Goal: Task Accomplishment & Management: Use online tool/utility

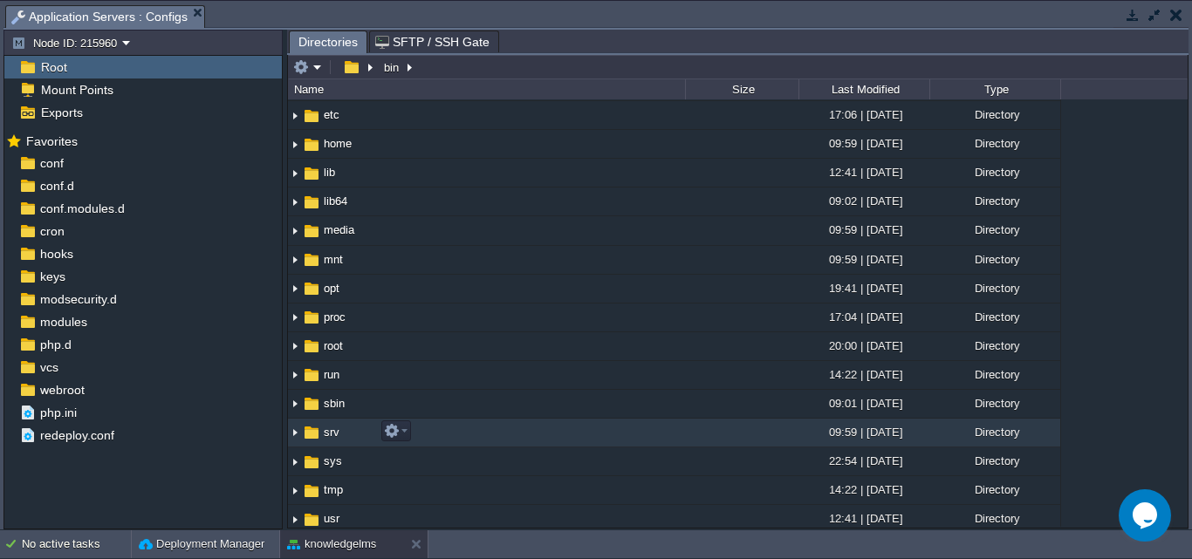
scroll to position [175, 0]
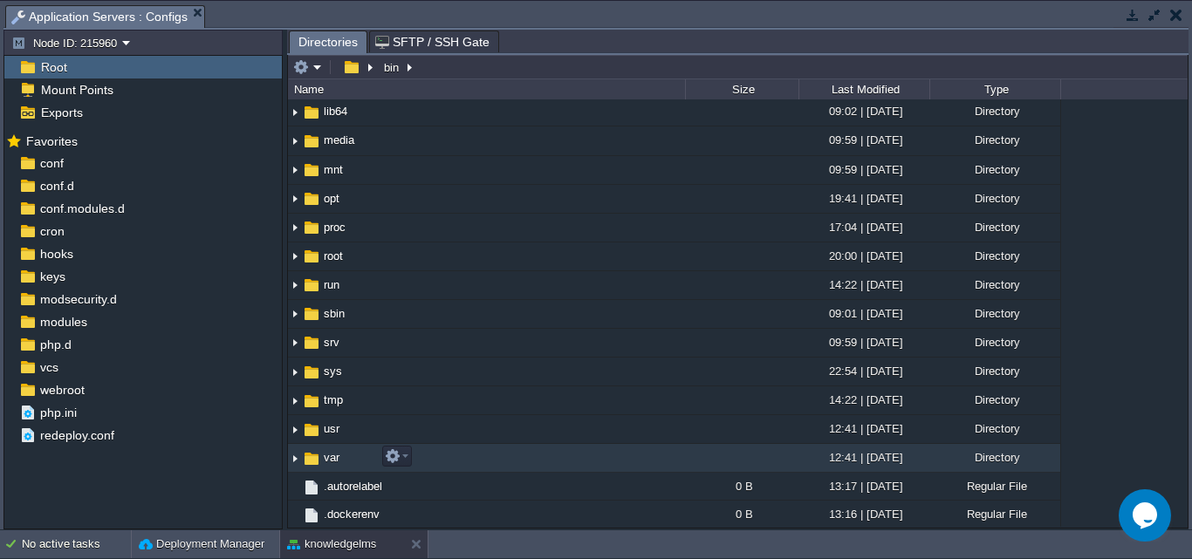
click at [334, 457] on span "var" at bounding box center [331, 457] width 21 height 15
click at [334, 458] on span "var" at bounding box center [331, 457] width 21 height 15
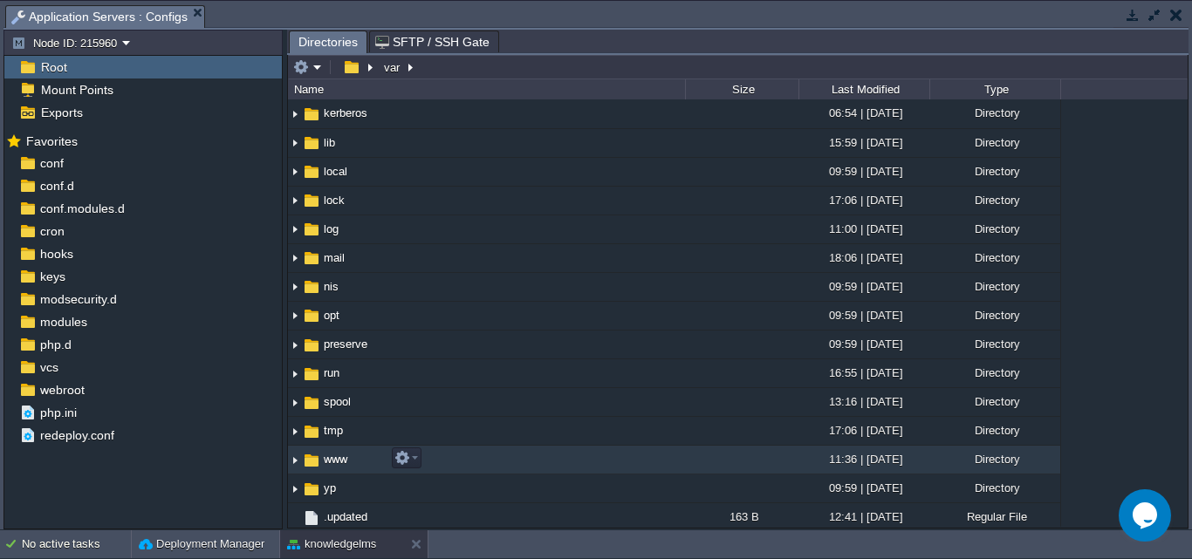
scroll to position [232, 0]
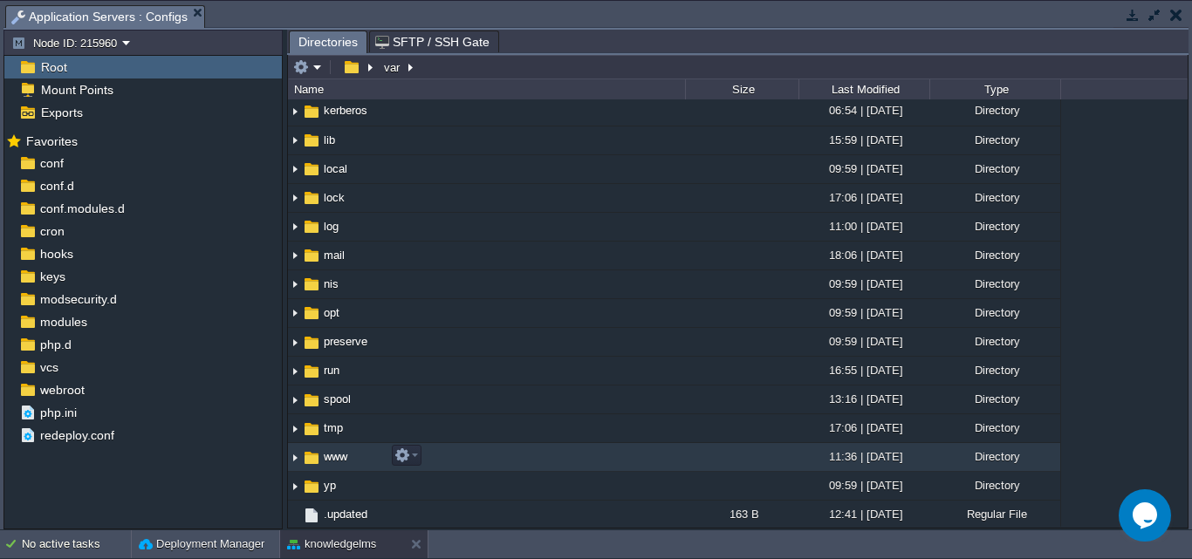
click at [327, 460] on span "www" at bounding box center [335, 457] width 29 height 15
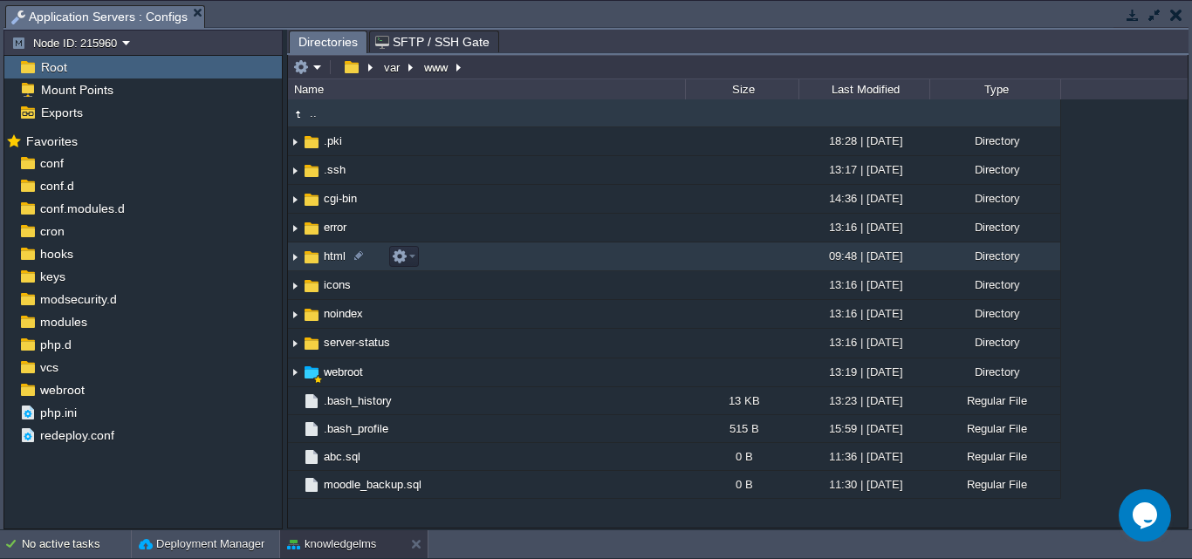
click at [333, 262] on span "html" at bounding box center [334, 256] width 27 height 15
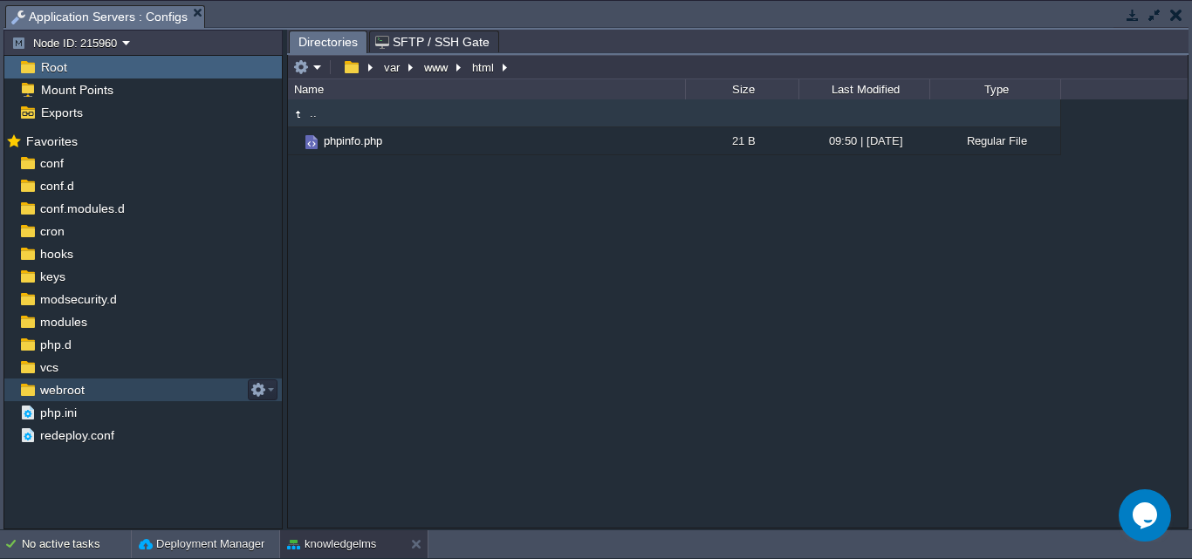
click at [54, 393] on span "webroot" at bounding box center [62, 390] width 51 height 16
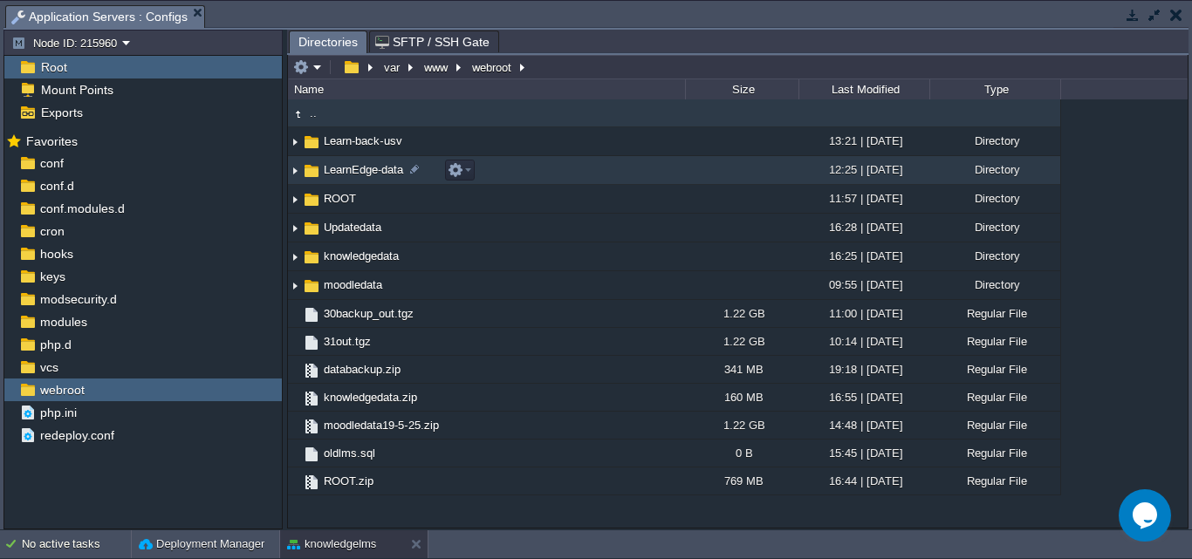
click at [369, 175] on span "LearnEdge-data" at bounding box center [363, 169] width 85 height 15
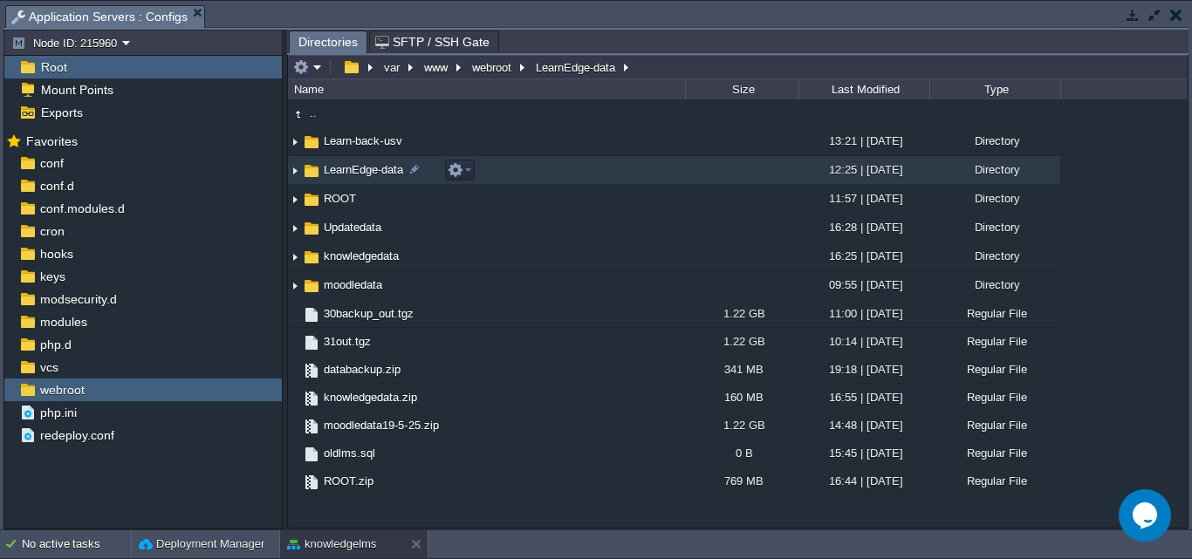
click at [369, 175] on span "LearnEdge-data" at bounding box center [363, 169] width 85 height 15
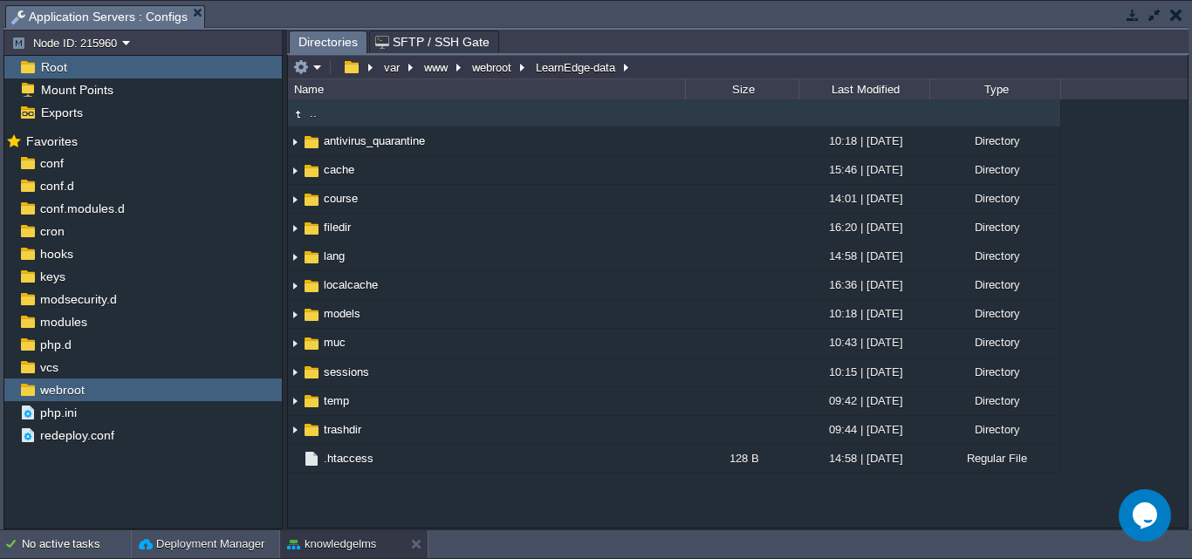
click at [325, 115] on td ".." at bounding box center [486, 114] width 397 height 28
click at [326, 115] on td ".." at bounding box center [486, 114] width 397 height 28
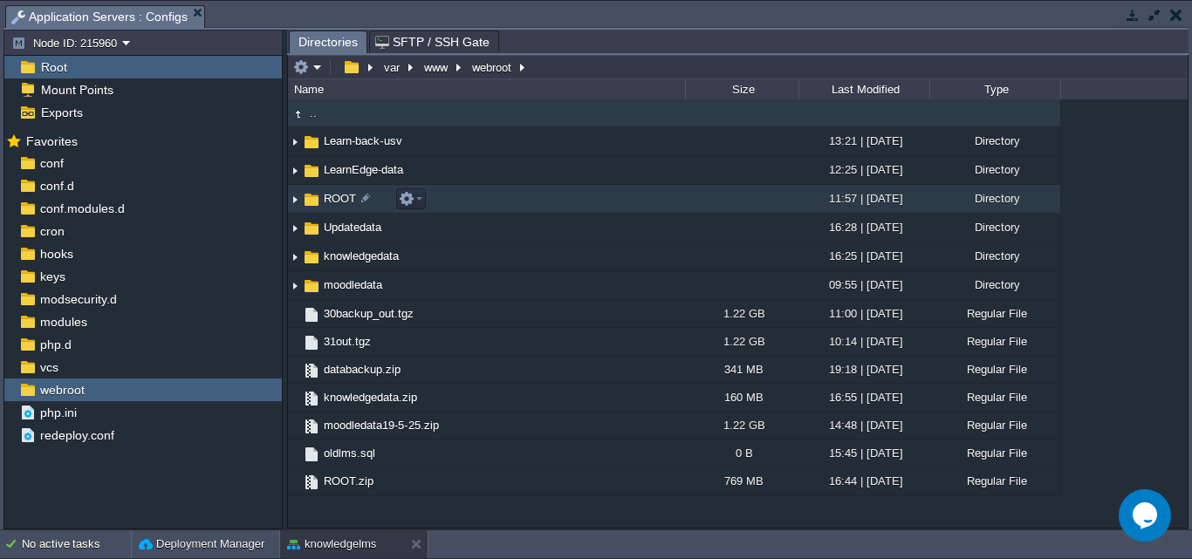
click at [334, 201] on span "ROOT" at bounding box center [340, 198] width 38 height 15
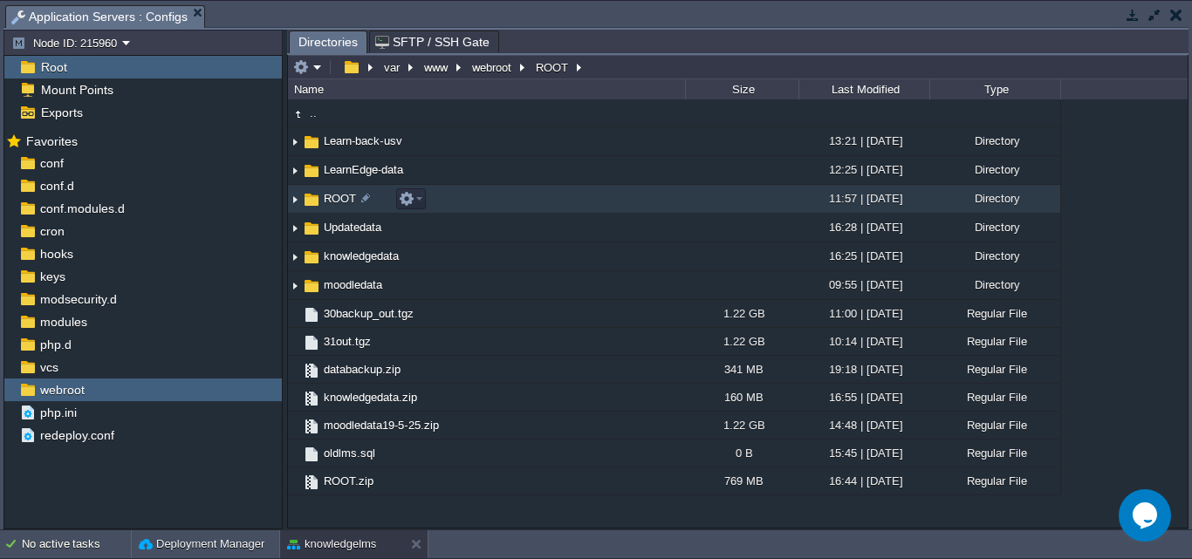
click at [334, 201] on span "ROOT" at bounding box center [340, 198] width 38 height 15
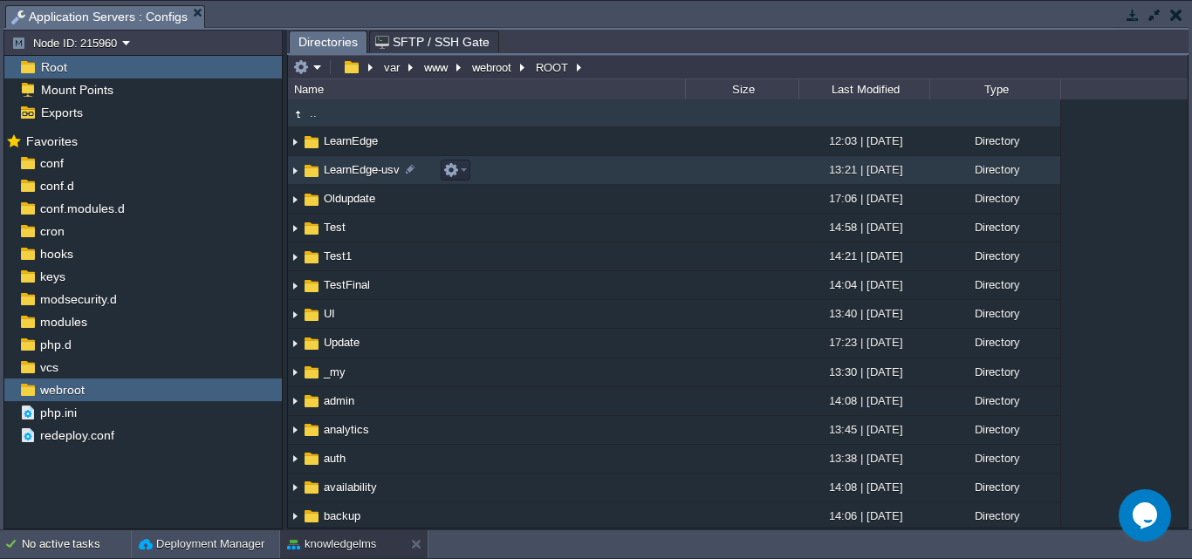
click at [382, 177] on span "LearnEdge-usv" at bounding box center [361, 169] width 81 height 15
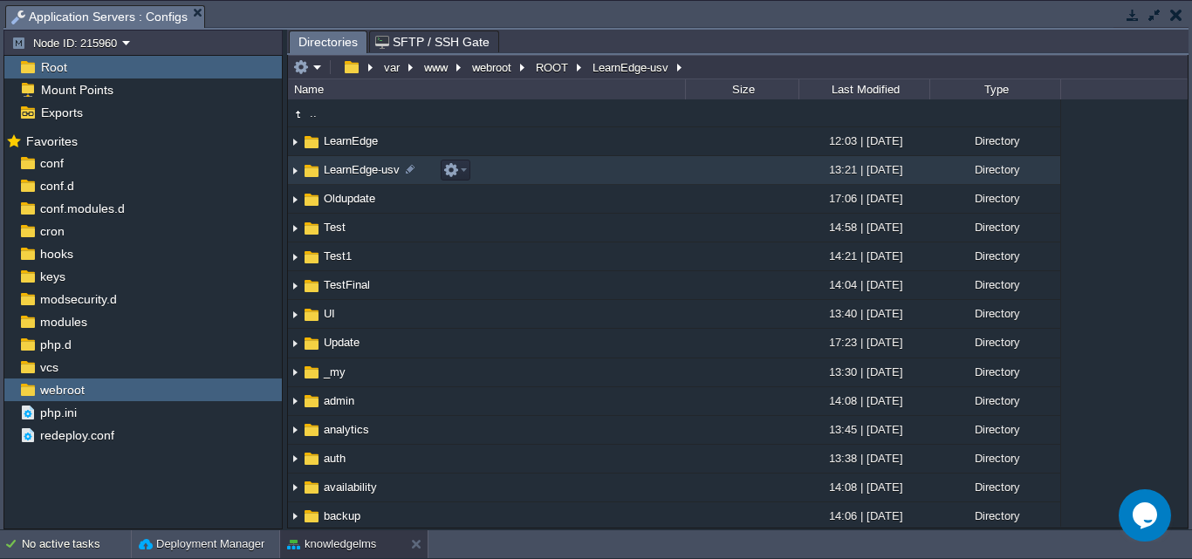
click at [382, 177] on span "LearnEdge-usv" at bounding box center [361, 169] width 81 height 15
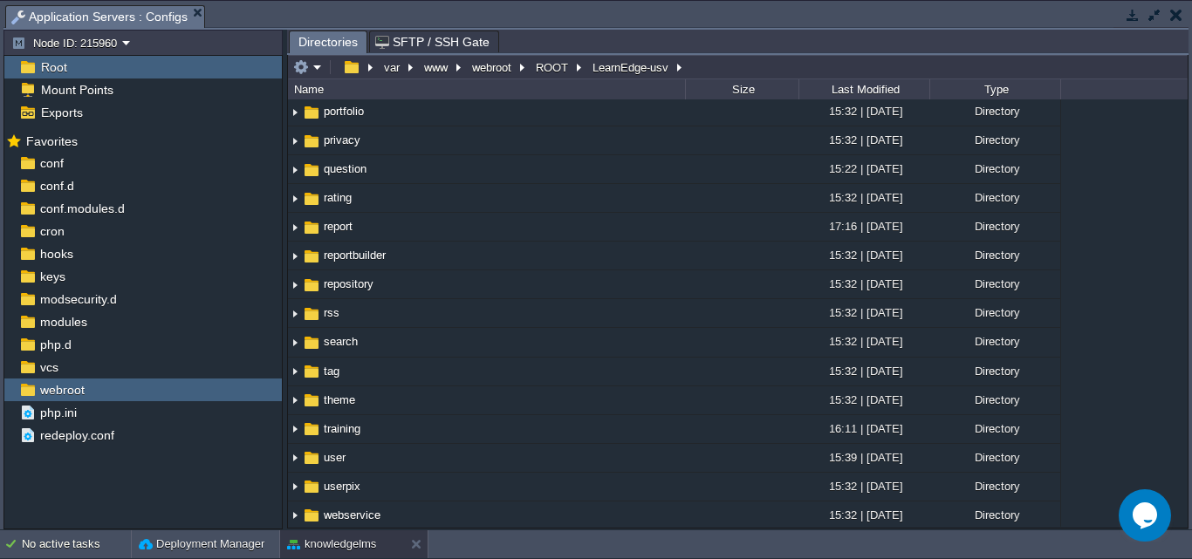
scroll to position [1484, 0]
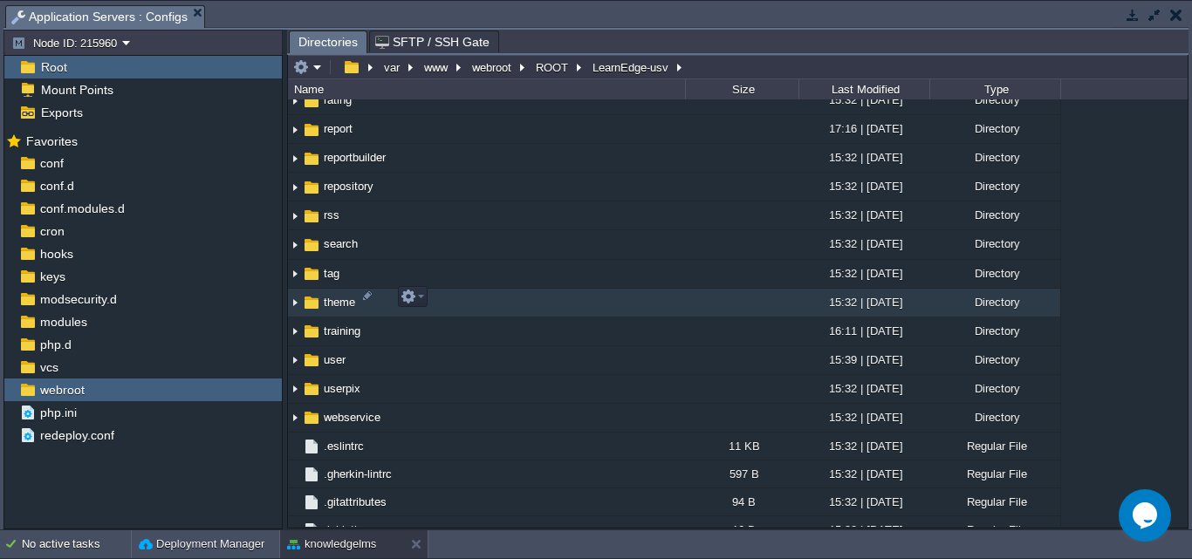
click at [343, 296] on span "theme" at bounding box center [339, 302] width 37 height 15
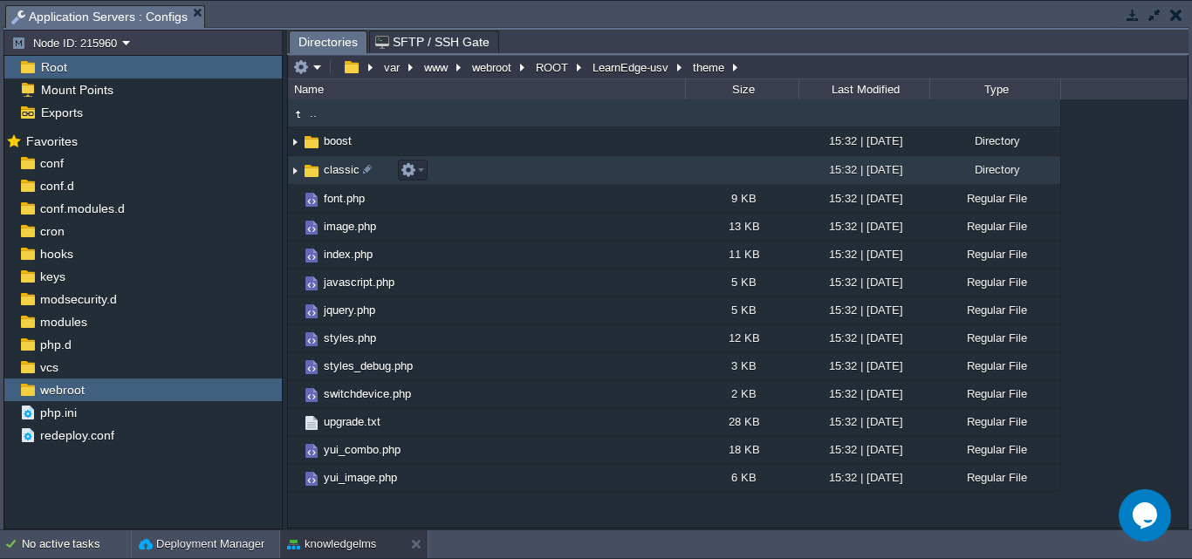
click at [340, 173] on span "classic" at bounding box center [341, 169] width 41 height 15
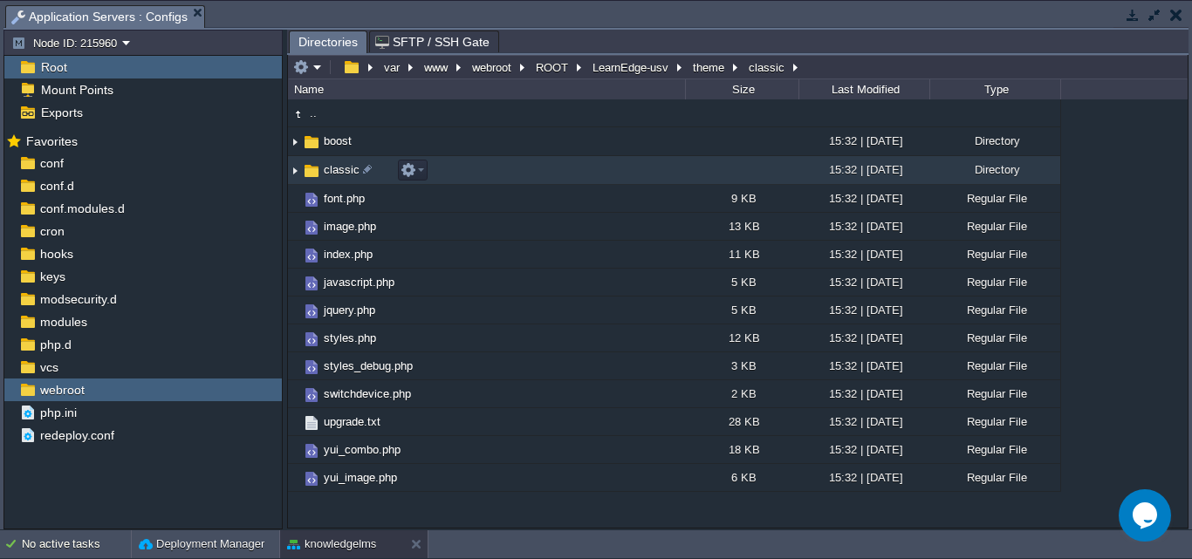
click at [340, 173] on span "classic" at bounding box center [341, 169] width 41 height 15
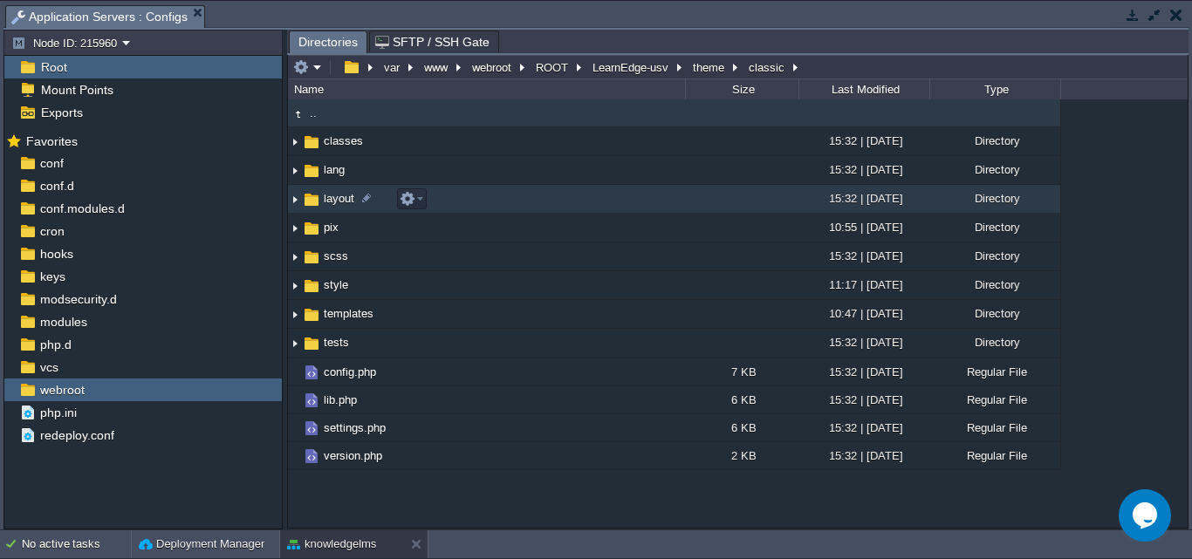
click at [331, 205] on span "layout" at bounding box center [339, 198] width 36 height 15
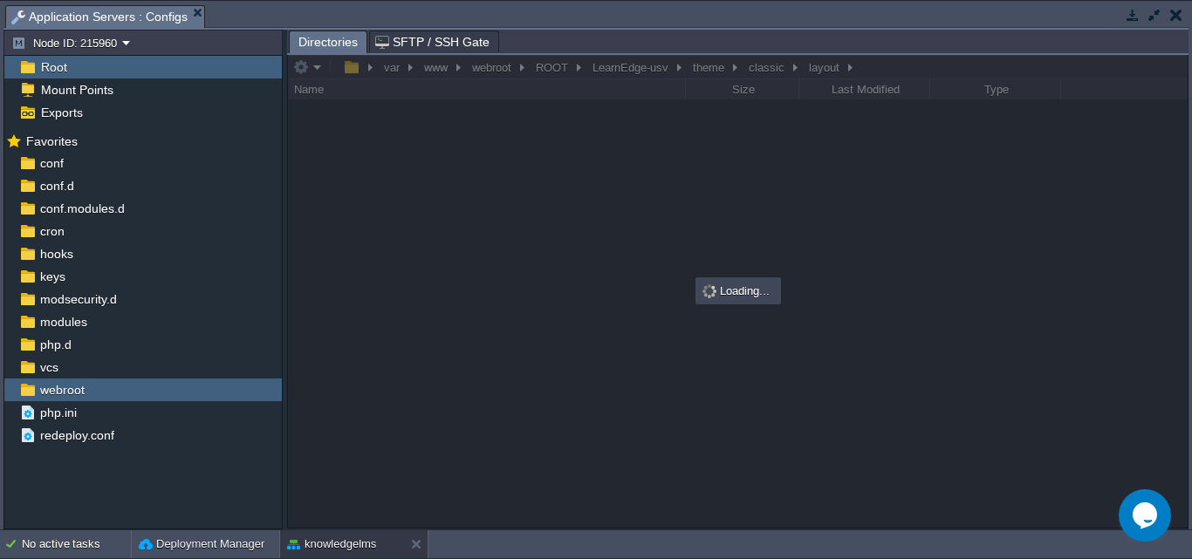
click at [331, 205] on div at bounding box center [738, 291] width 900 height 473
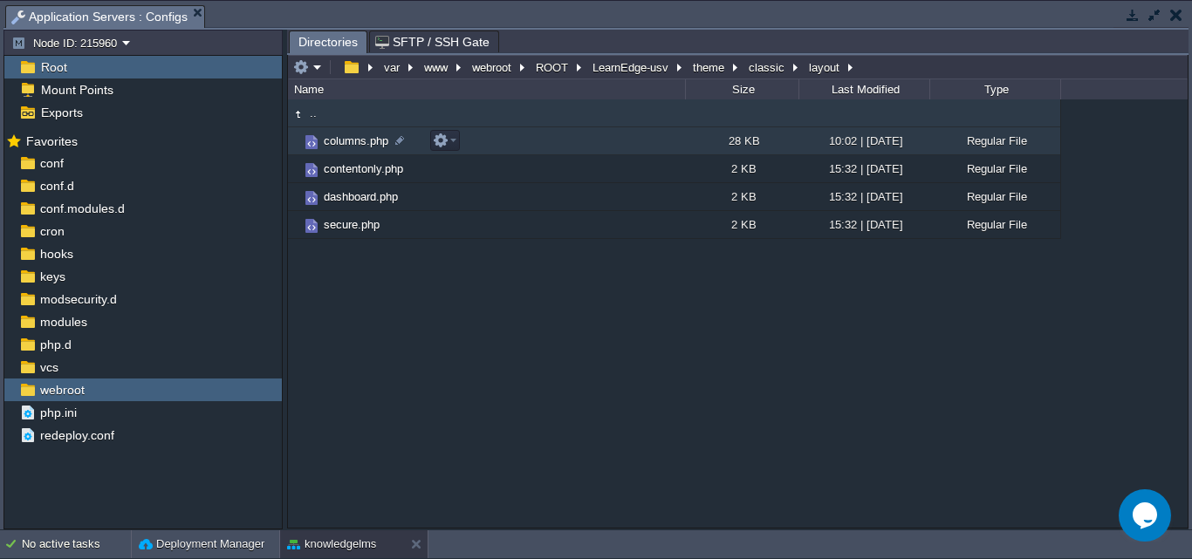
click at [333, 146] on span "columns.php" at bounding box center [356, 141] width 70 height 15
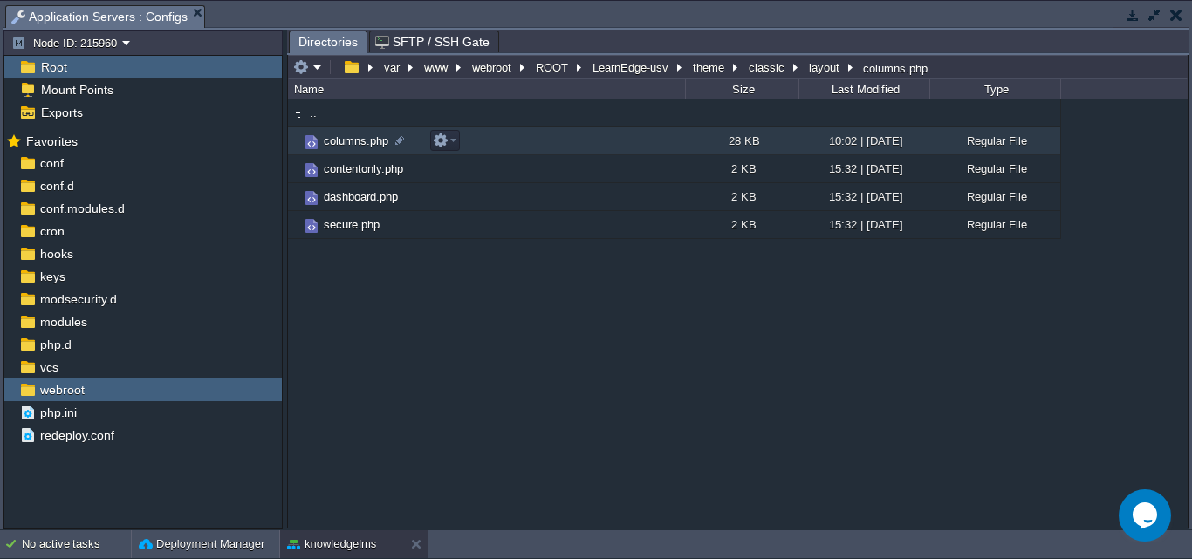
click at [335, 147] on span "columns.php" at bounding box center [356, 141] width 70 height 15
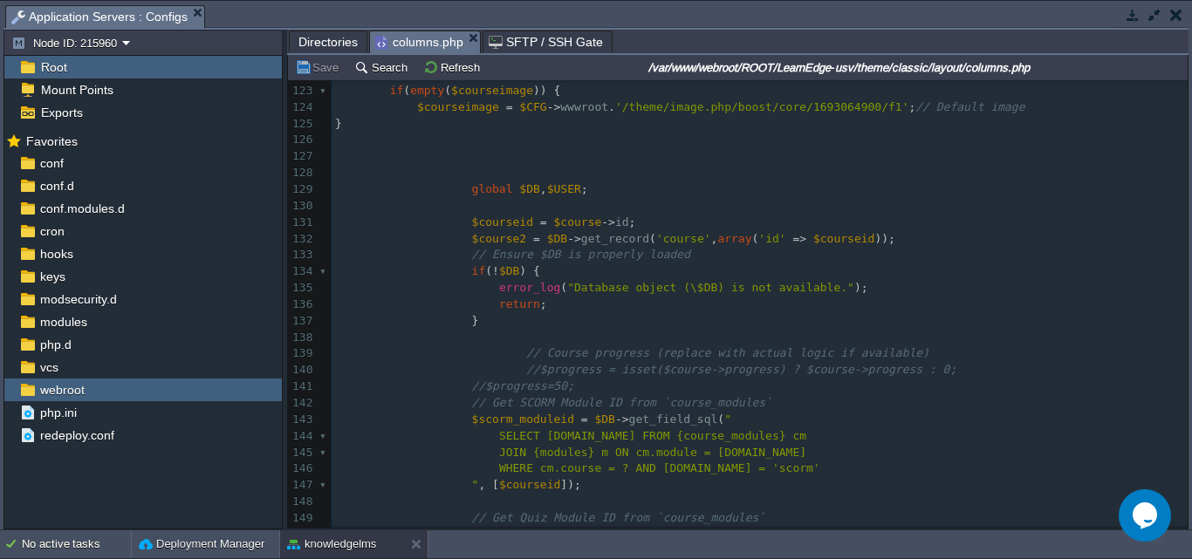
type textarea "f"
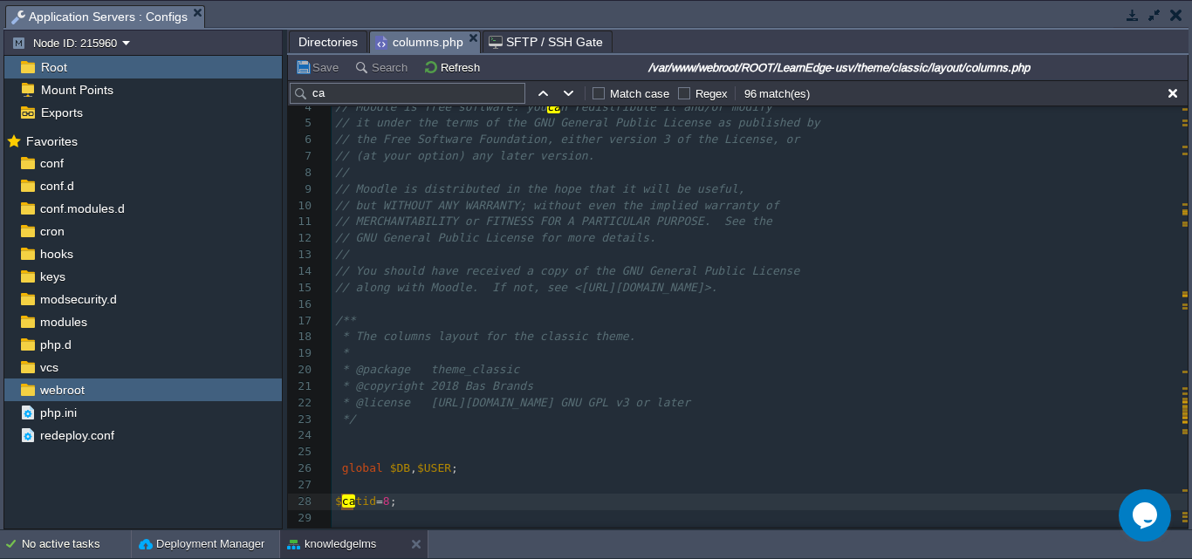
click at [348, 93] on input "ca" at bounding box center [408, 93] width 236 height 21
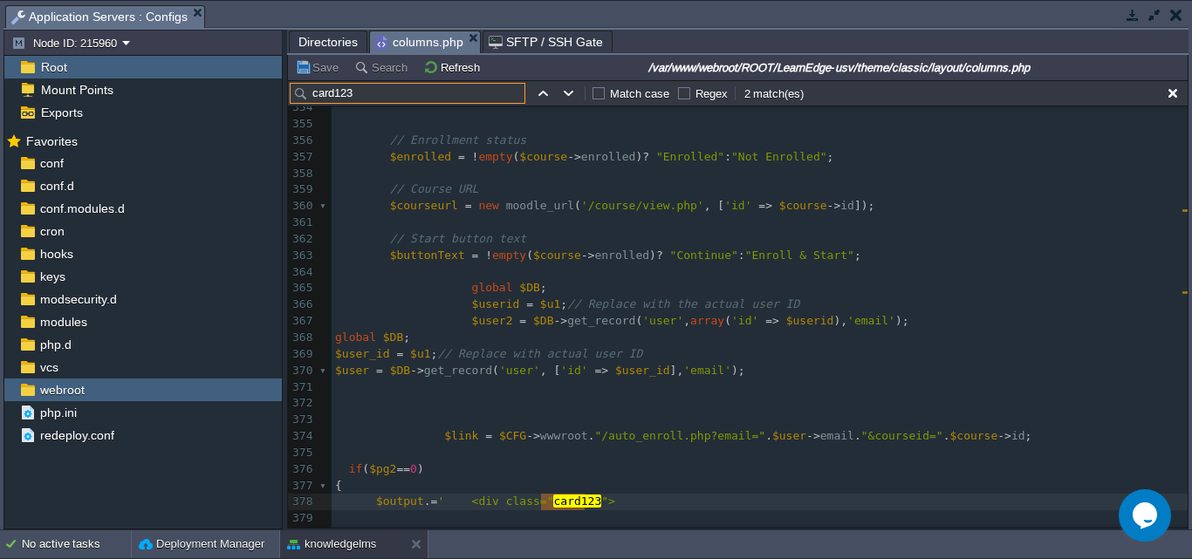
scroll to position [6098, 0]
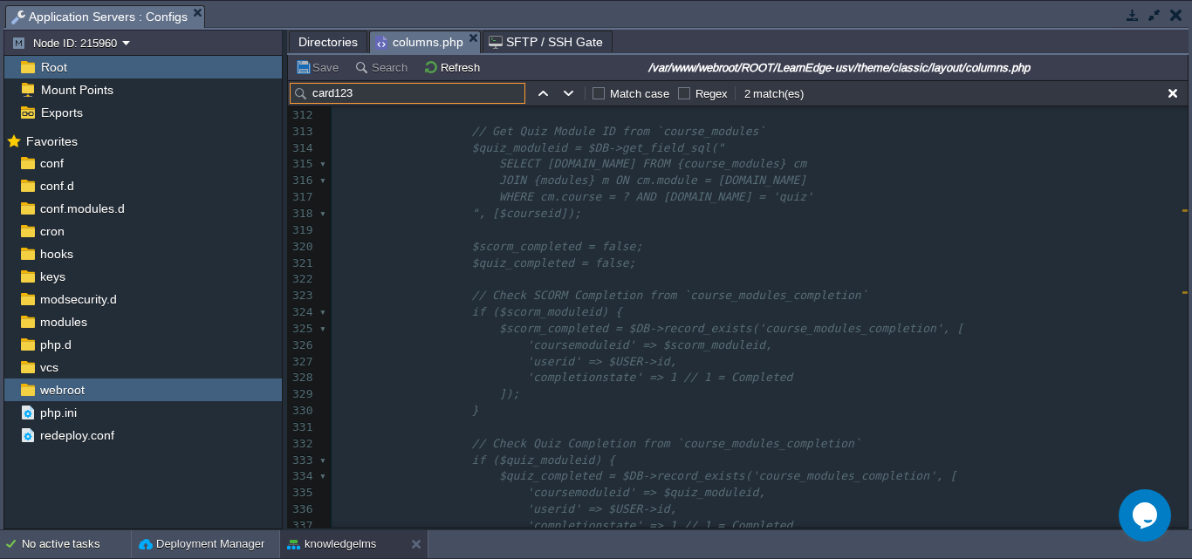
type input "card123"
